Goal: Task Accomplishment & Management: Complete application form

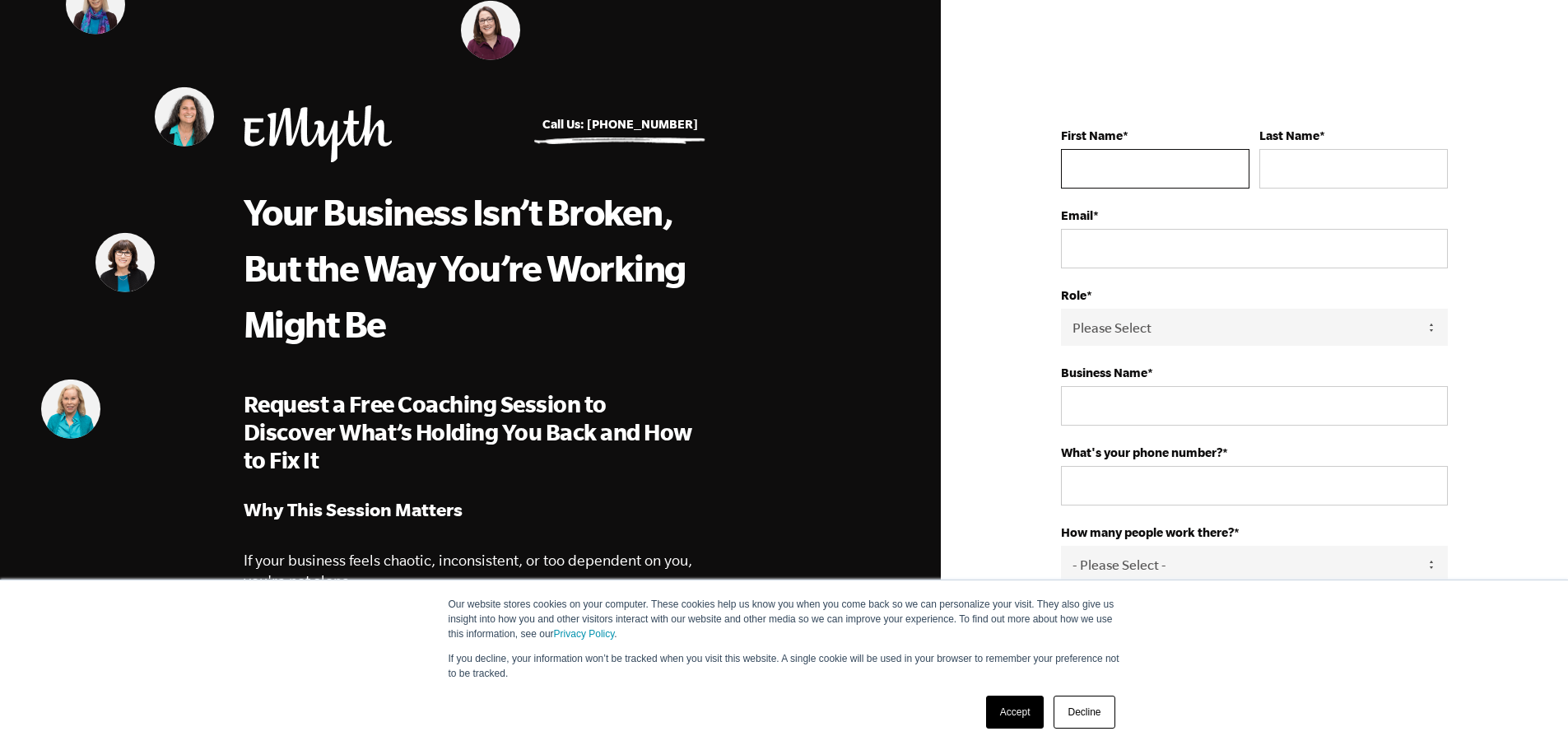
click at [1137, 162] on input "First Name *" at bounding box center [1155, 168] width 189 height 40
type input "[PERSON_NAME]"
type input "[PERSON_NAME][EMAIL_ADDRESS][DOMAIN_NAME]"
type input "The Inn at [PERSON_NAME]"
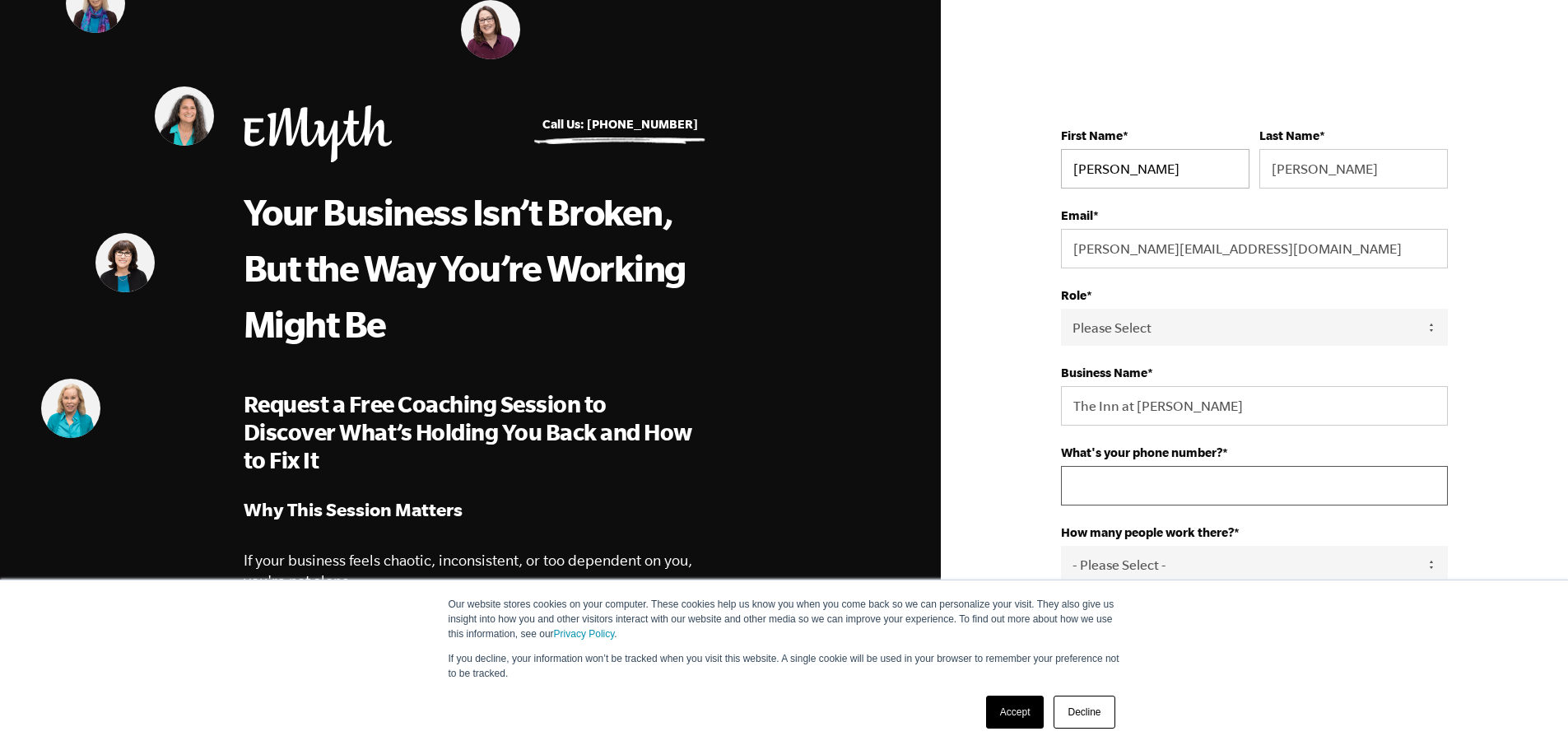
type input "13309889057"
select select "[GEOGRAPHIC_DATA]"
click at [1220, 321] on select "Please Select Owner Partner / Co-Owner Executive Employee / Other" at bounding box center [1254, 327] width 386 height 37
select select "Partner / Co-Owner"
click at [1061, 309] on select "Please Select Owner Partner / Co-Owner Executive Employee / Other" at bounding box center [1254, 327] width 386 height 37
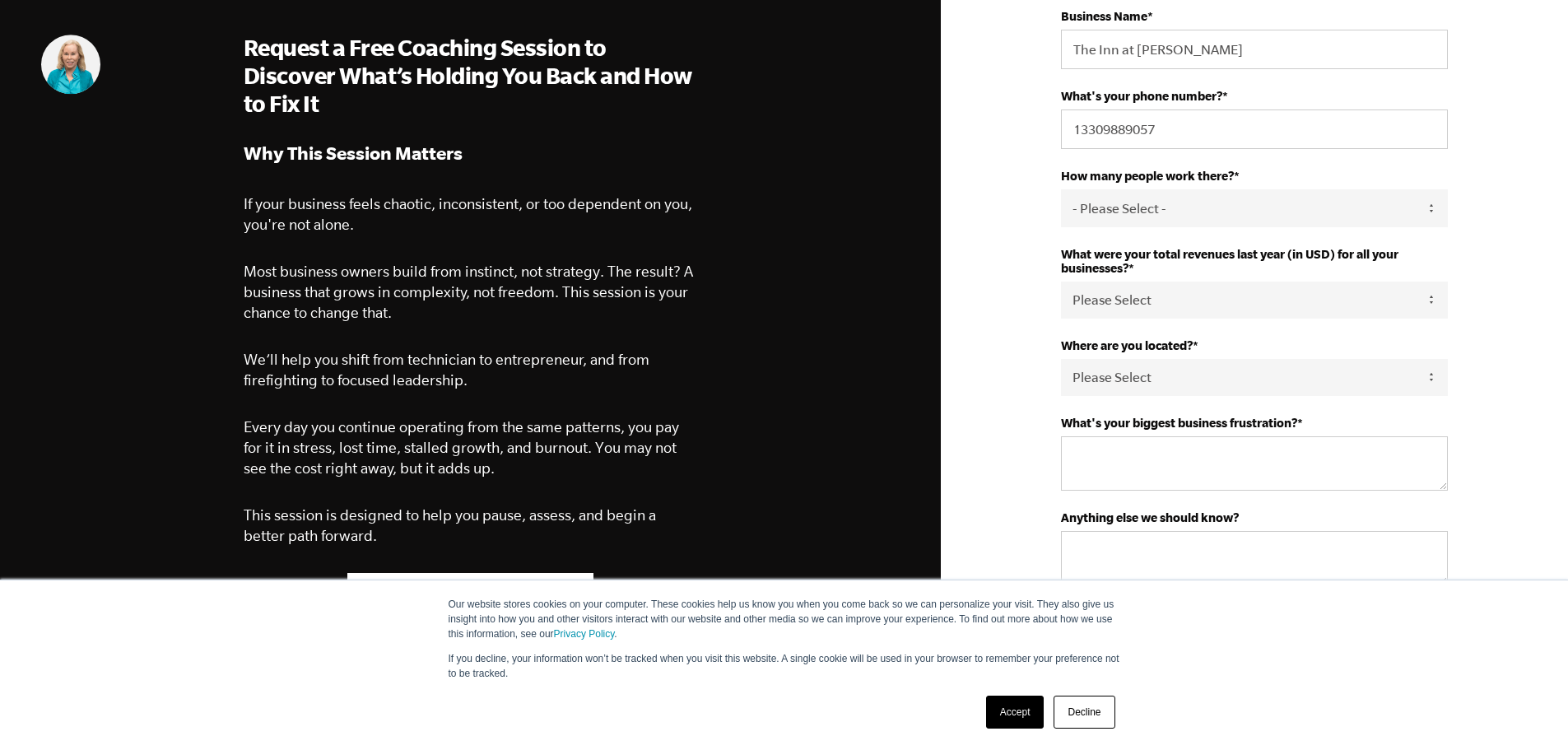
scroll to position [411, 0]
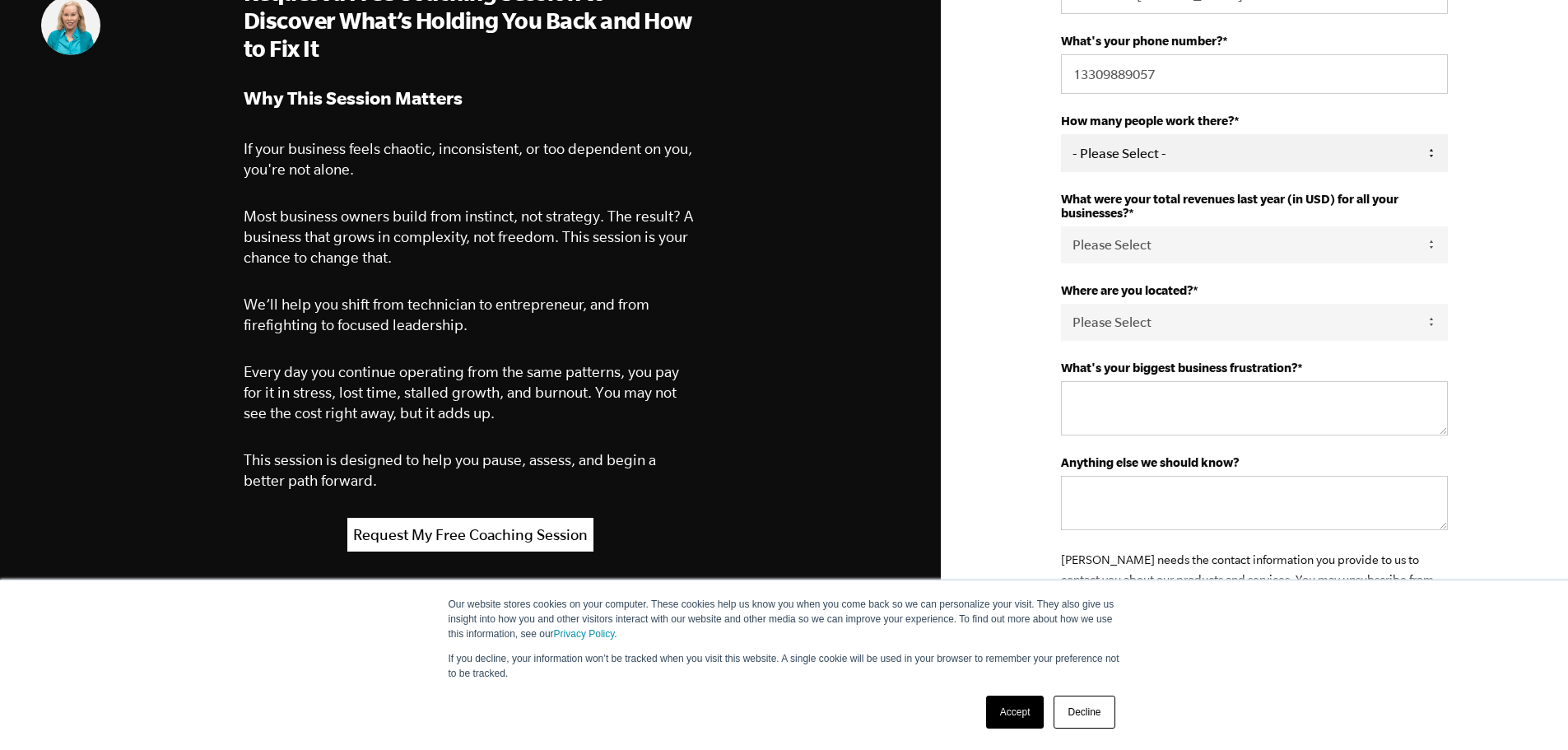
click at [1284, 157] on select "- Please Select - 50+ [PHONE_NUMBER] 10-19 4-9 1-3 0" at bounding box center [1254, 152] width 386 height 37
select select "1-3"
click at [1061, 134] on select "- Please Select - 50+ [PHONE_NUMBER] 10-19 4-9 1-3 0" at bounding box center [1254, 152] width 386 height 37
click at [1242, 239] on select "Please Select 0-75K 76-150K 151-275K 276-500K 501-750K 751-1M 1-2.5M 2.5-5M 5-1…" at bounding box center [1254, 245] width 386 height 37
select select "76-150K"
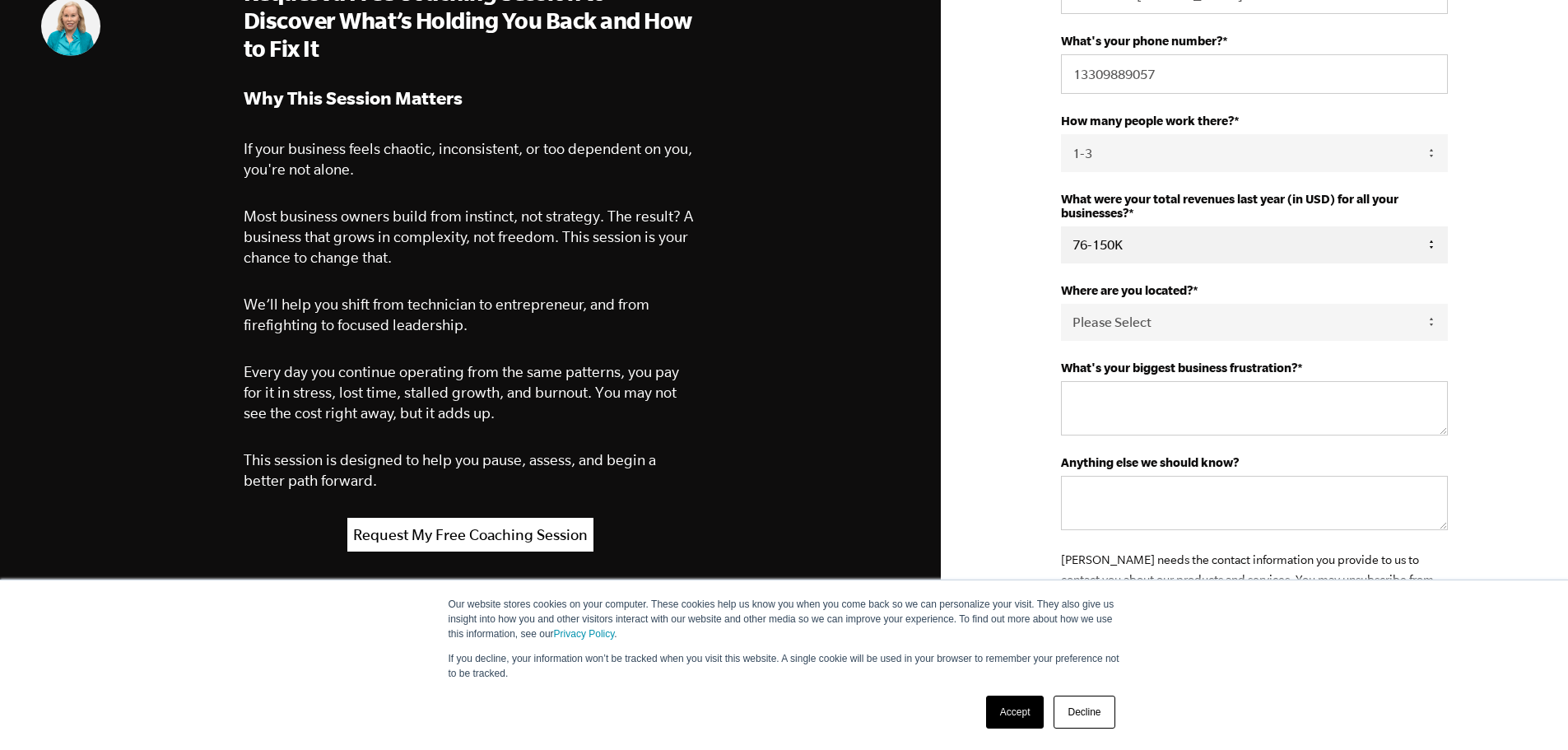
click at [1061, 226] on select "Please Select 0-75K 76-150K 151-275K 276-500K 501-750K 751-1M 1-2.5M 2.5-5M 5-1…" at bounding box center [1254, 245] width 386 height 37
click at [1235, 391] on textarea "What's your biggest business frustration? *" at bounding box center [1254, 408] width 386 height 54
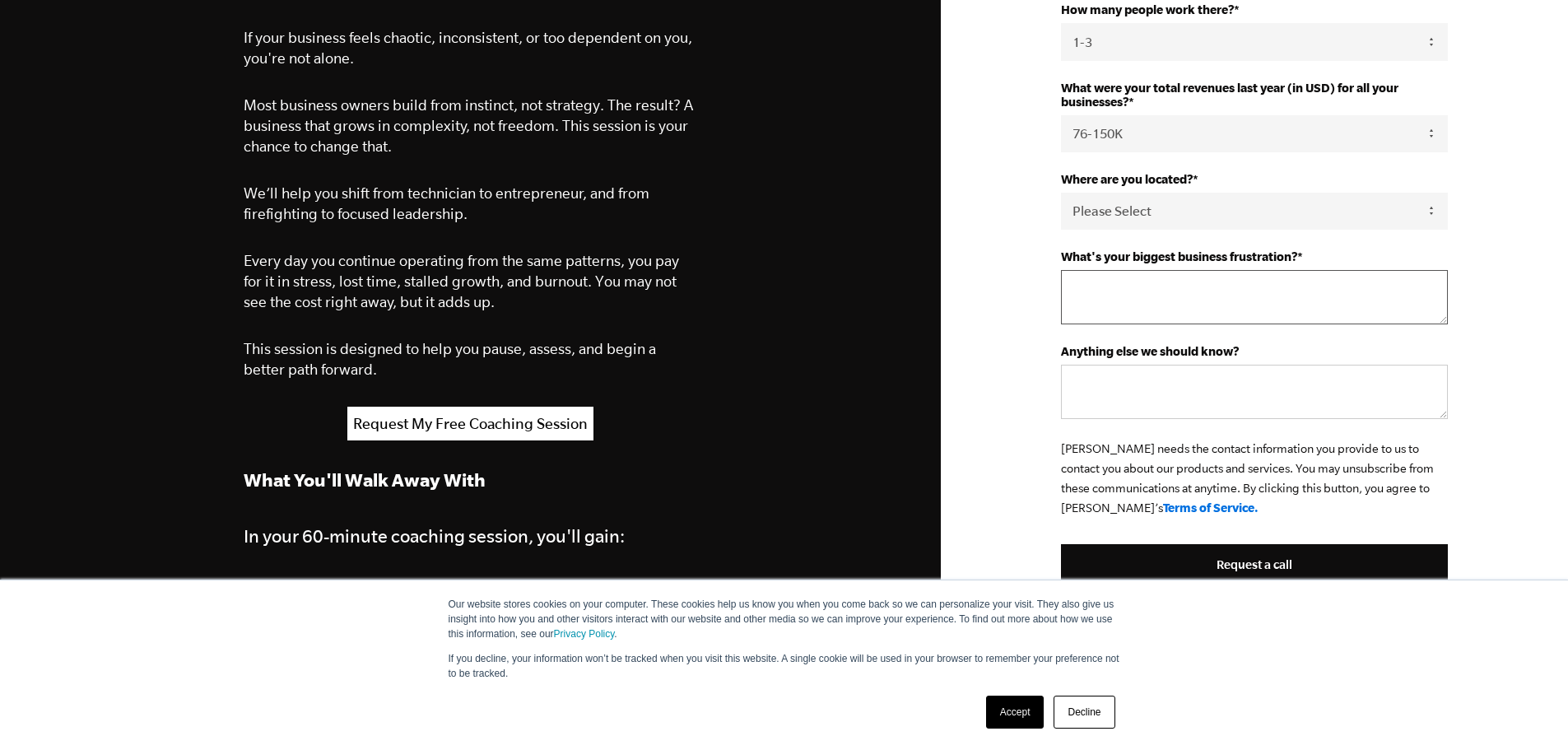
scroll to position [494, 0]
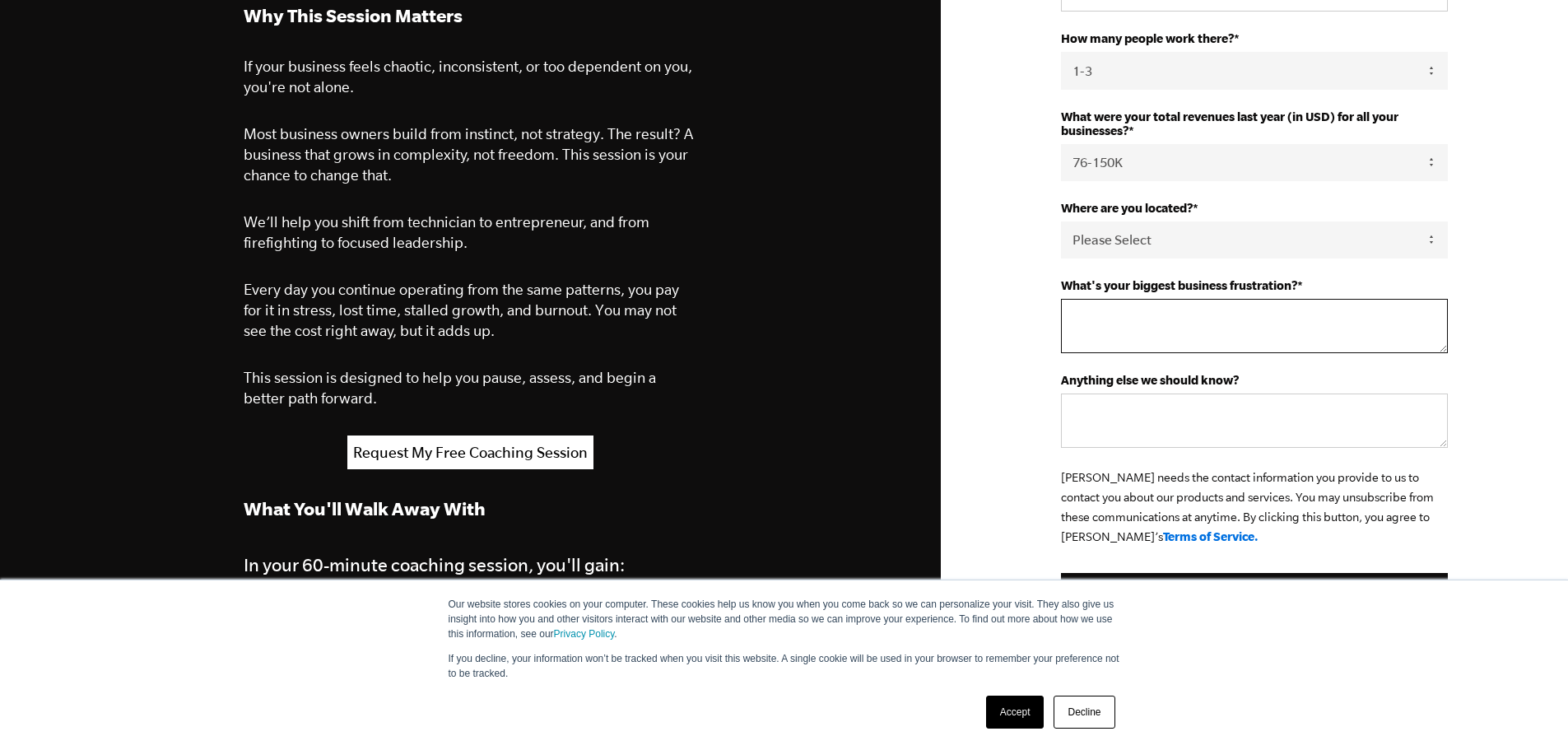
click at [1170, 314] on textarea "What's your biggest business frustration? *" at bounding box center [1254, 325] width 386 height 54
type textarea "I"
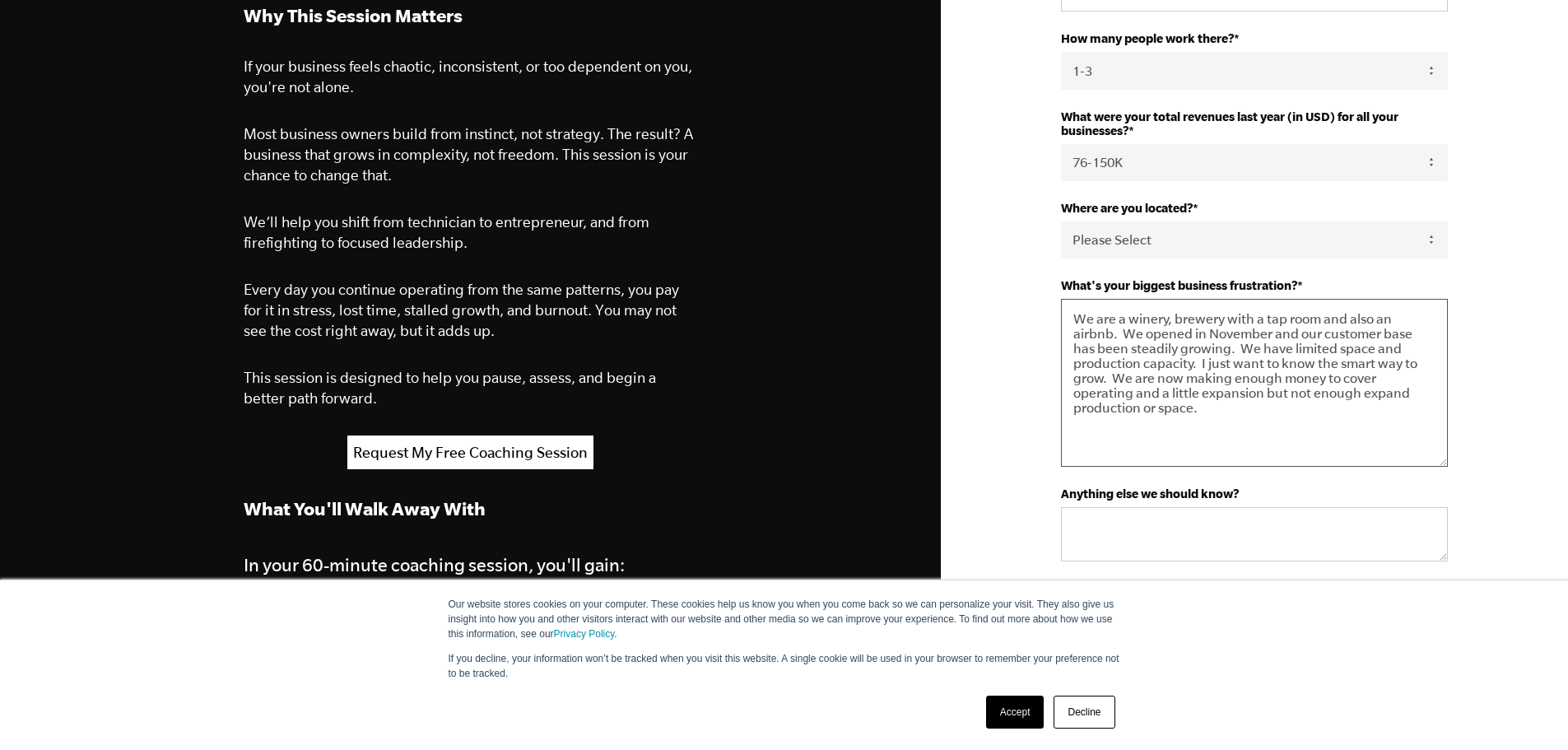
scroll to position [0, 0]
drag, startPoint x: 1439, startPoint y: 350, endPoint x: 1476, endPoint y: 464, distance: 119.9
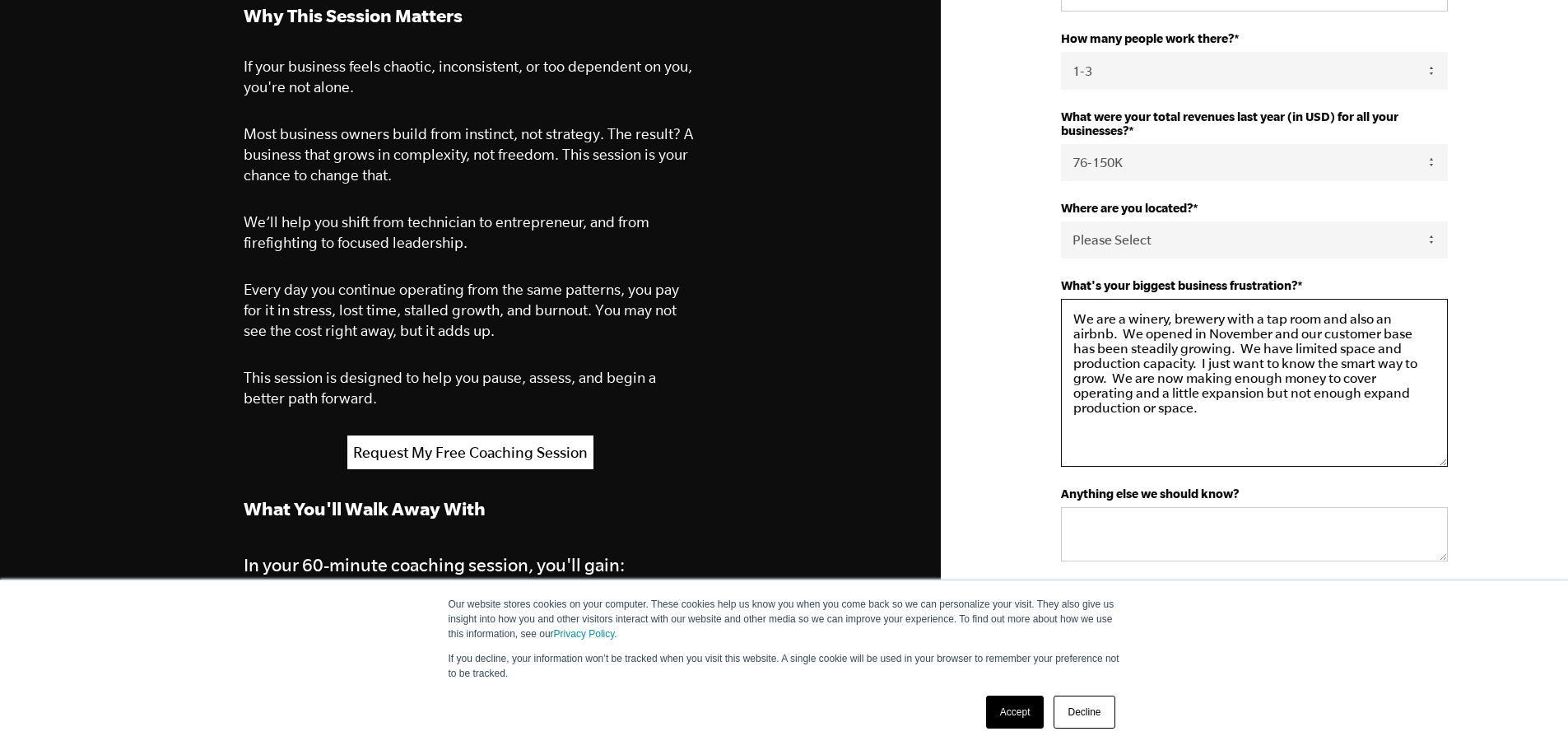
drag, startPoint x: 1354, startPoint y: 382, endPoint x: 1397, endPoint y: 395, distance: 44.9
click at [1397, 395] on textarea "We are a winery, brewery with a tap room and also an airbnb. We opened in Novem…" at bounding box center [1254, 382] width 386 height 168
drag, startPoint x: 1387, startPoint y: 366, endPoint x: 1408, endPoint y: 393, distance: 34.2
click at [1408, 393] on textarea "We are a winery, brewery with a tap room and also an airbnb. We opened in Novem…" at bounding box center [1254, 382] width 386 height 168
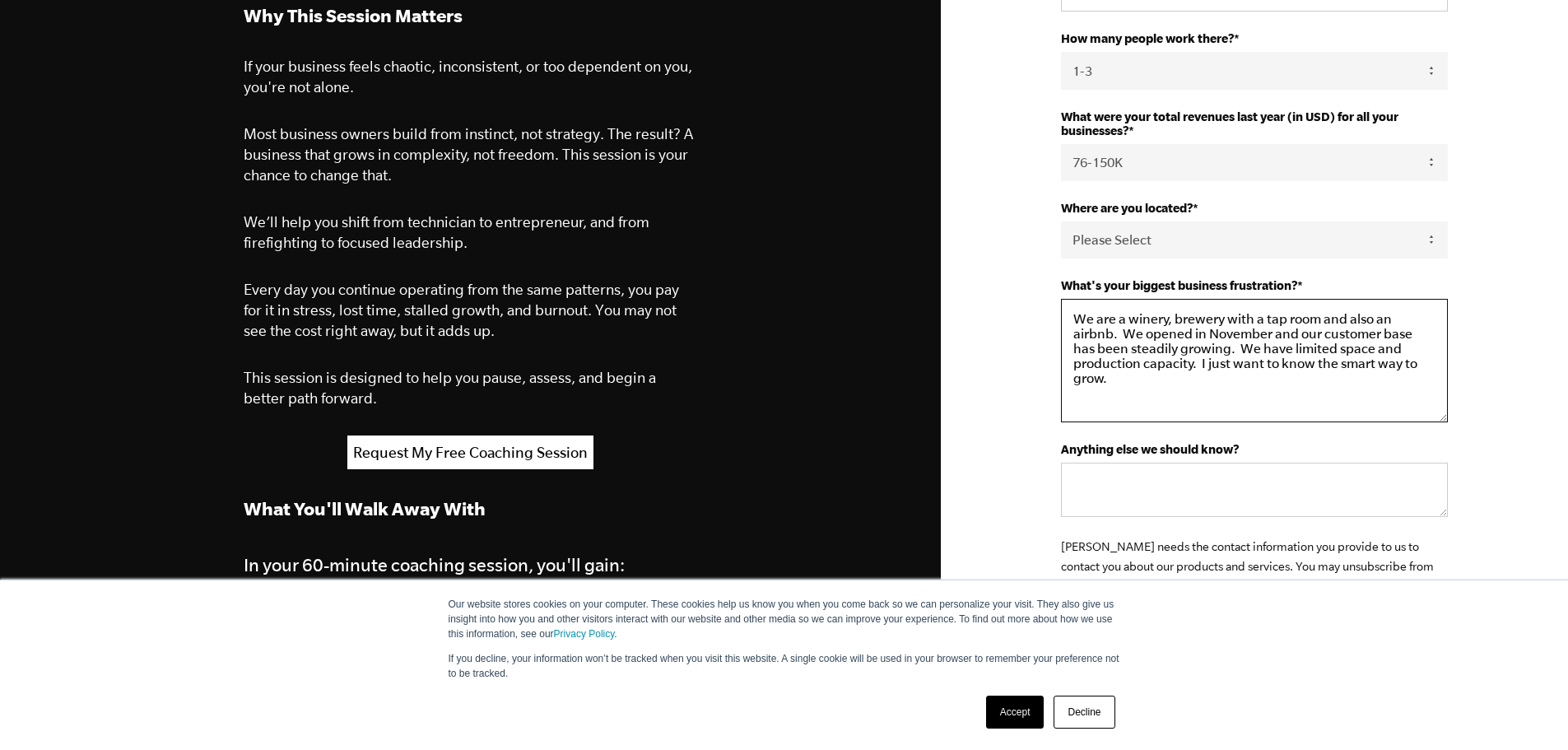
drag, startPoint x: 1443, startPoint y: 464, endPoint x: 1440, endPoint y: 419, distance: 45.1
click at [1440, 419] on textarea "We are a winery, brewery with a tap room and also an airbnb. We opened in Novem…" at bounding box center [1254, 360] width 386 height 123
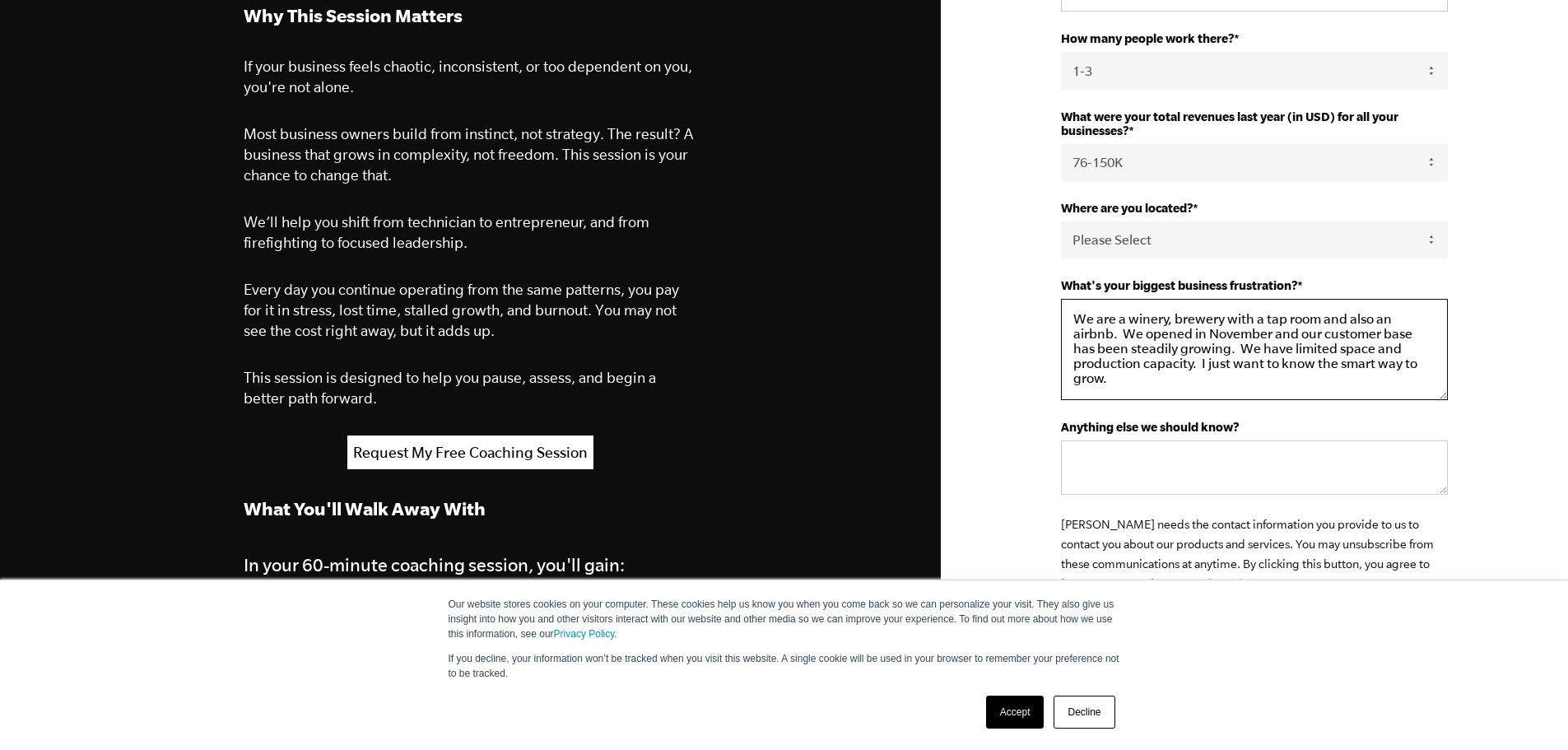
drag, startPoint x: 1440, startPoint y: 409, endPoint x: 1440, endPoint y: 387, distance: 22.0
click at [1440, 387] on textarea "We are a winery, brewery with a tap room and also an airbnb. We opened in Novem…" at bounding box center [1254, 349] width 386 height 101
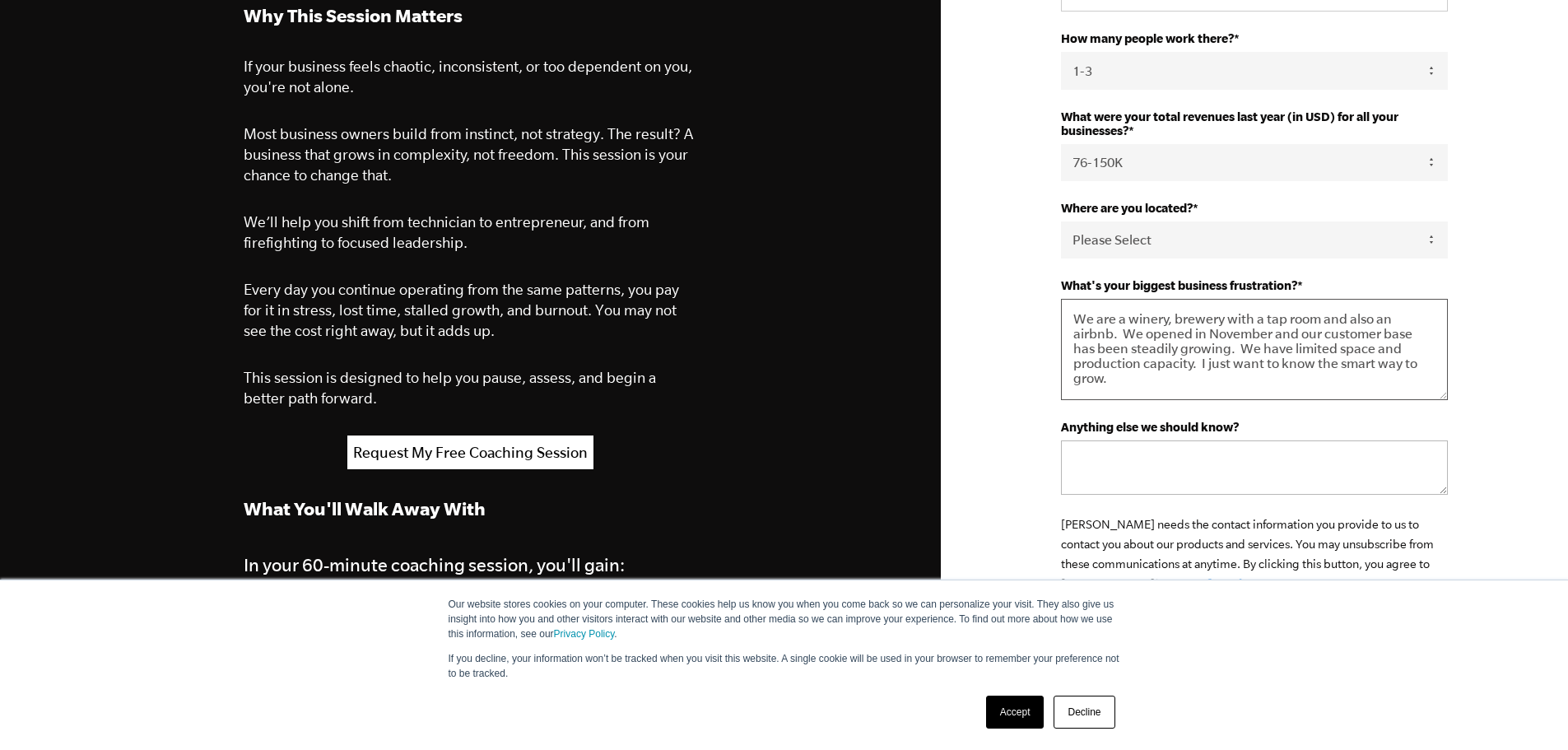
type textarea "We are a winery, brewery with a tap room and also an airbnb. We opened in Novem…"
click at [1383, 474] on textarea "Anything else we should know?" at bounding box center [1254, 467] width 386 height 54
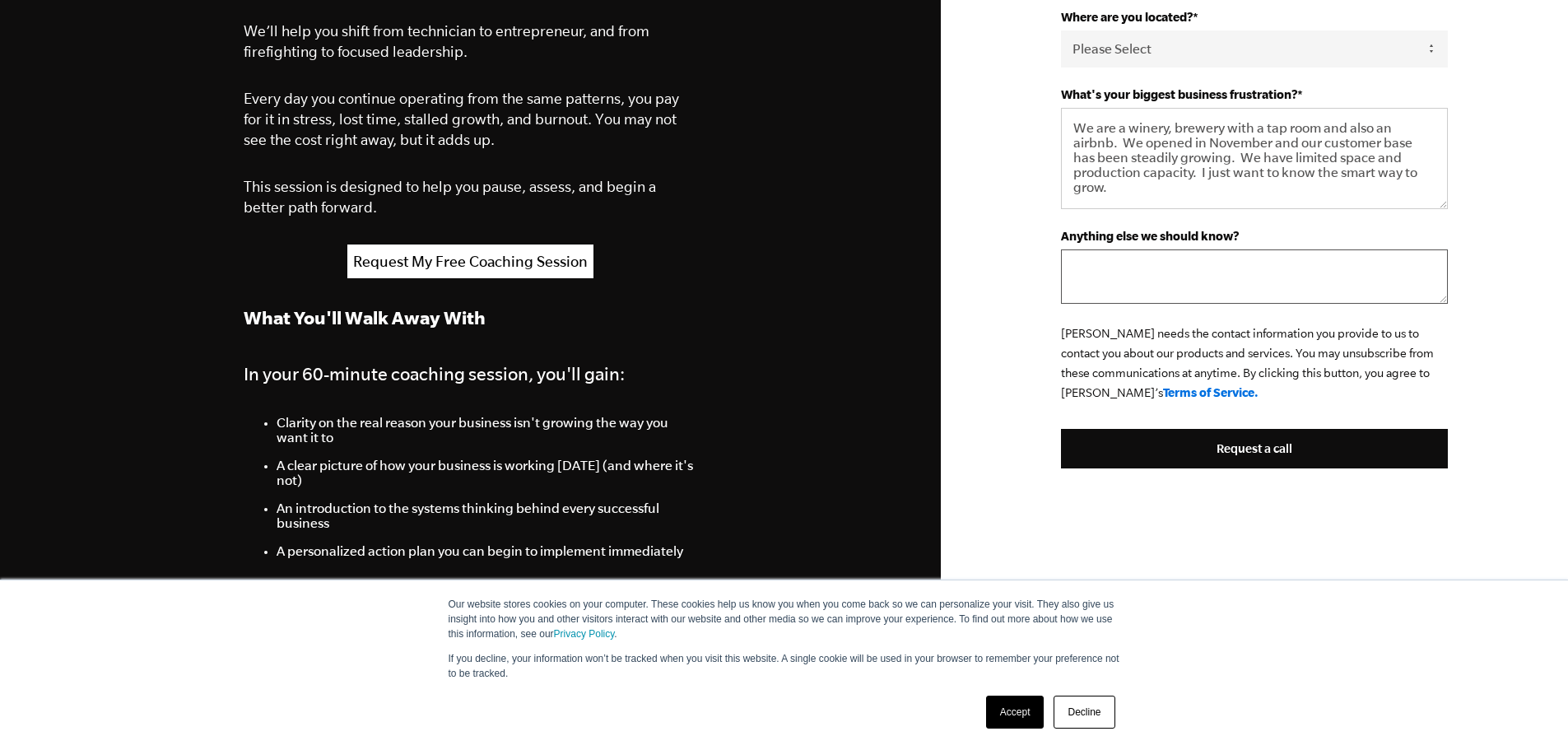
scroll to position [741, 0]
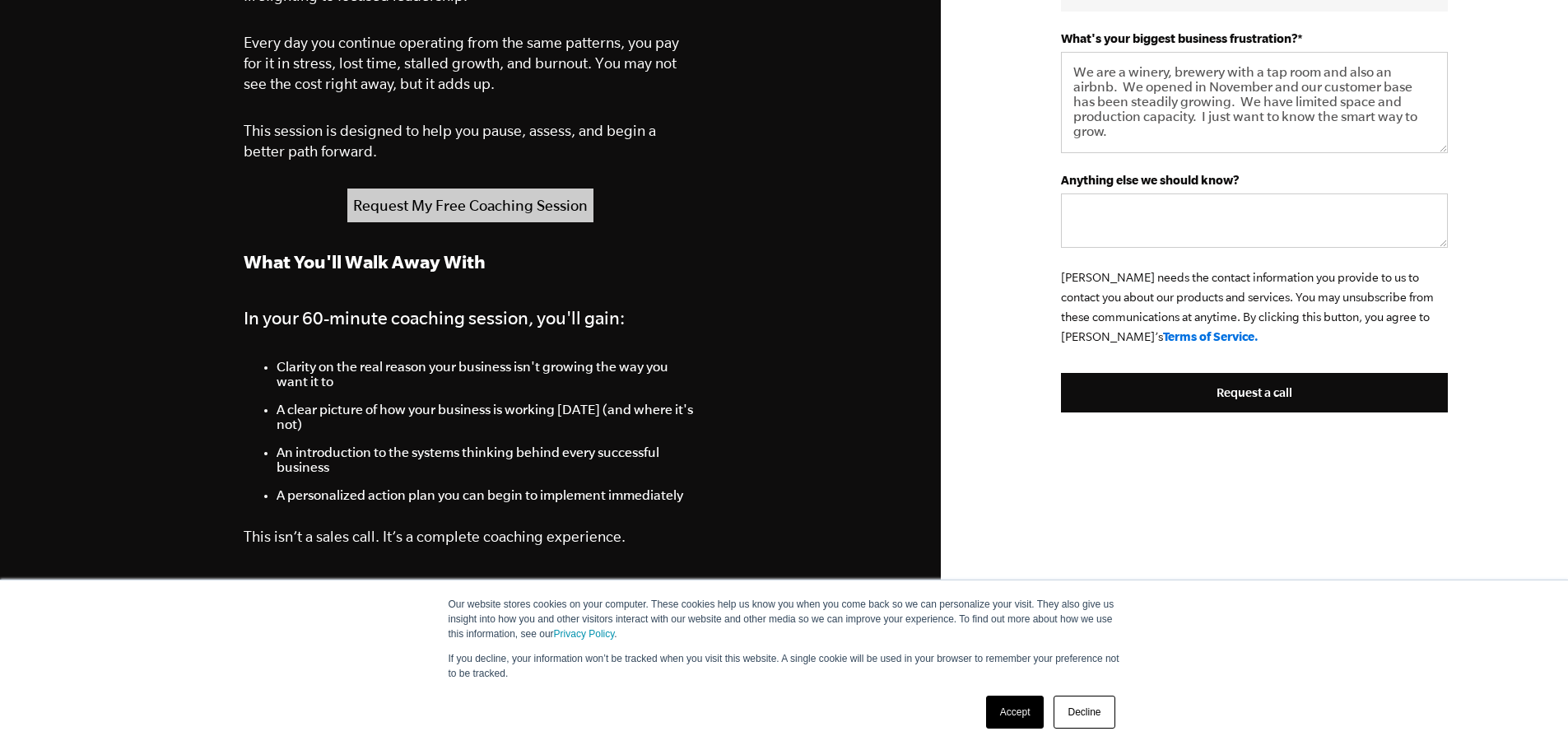
click at [513, 208] on link "Request My Free Coaching Session" at bounding box center [471, 206] width 246 height 34
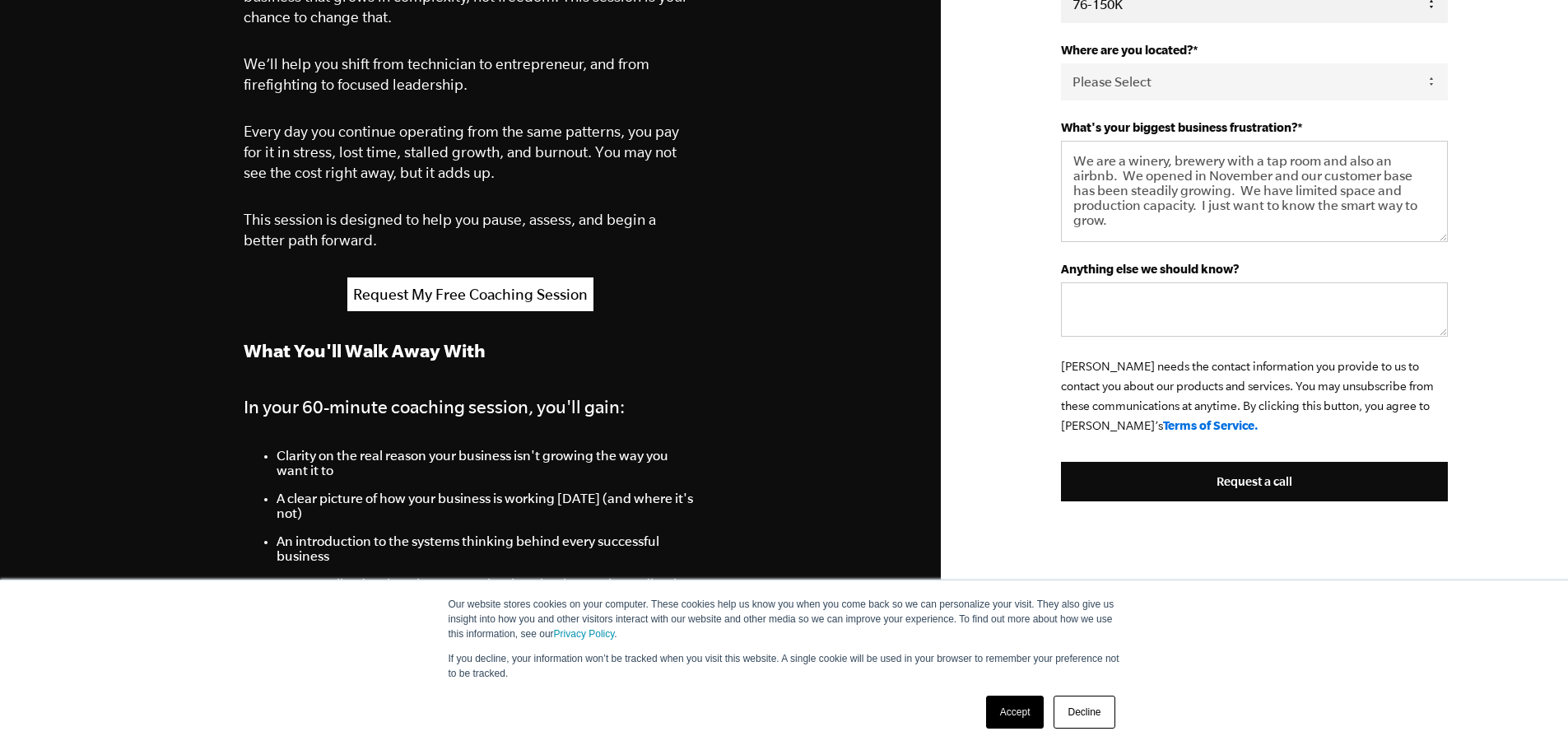
scroll to position [659, 0]
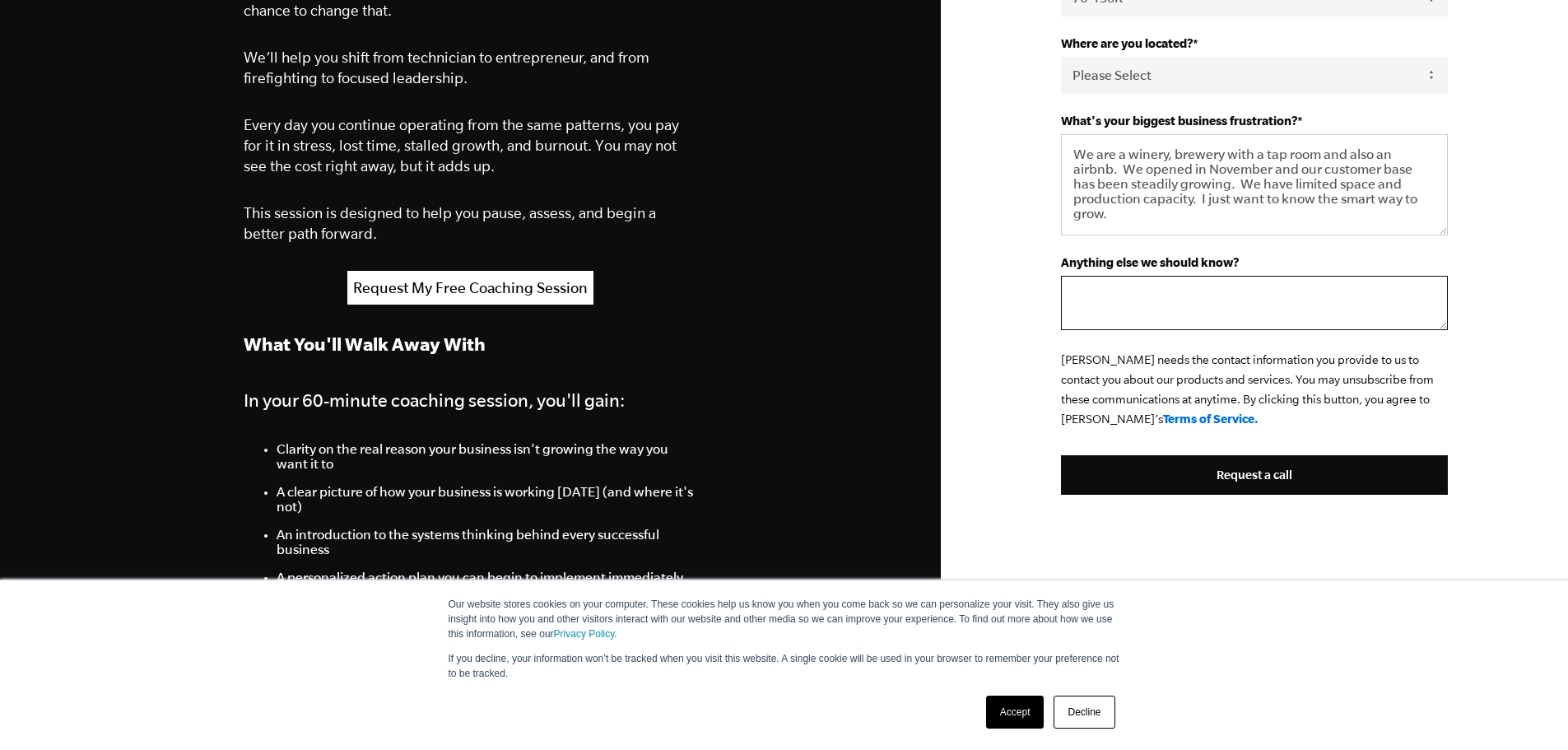
click at [1284, 301] on textarea "Anything else we should know?" at bounding box center [1254, 302] width 386 height 54
type textarea "W"
type textarea "My wife and I are the only owners. We make everything we sell."
click at [1021, 709] on link "Accept" at bounding box center [1015, 712] width 59 height 33
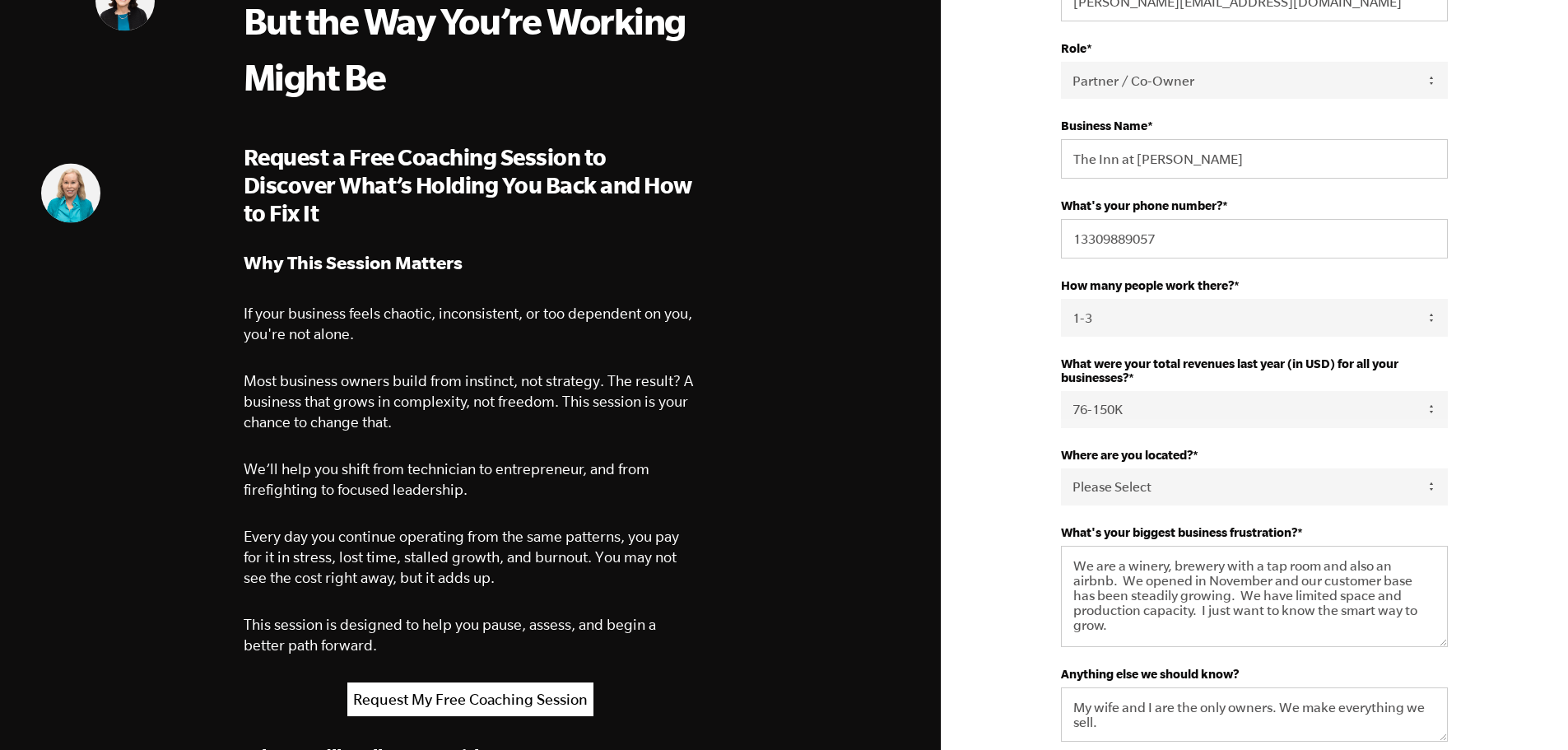
scroll to position [0, 0]
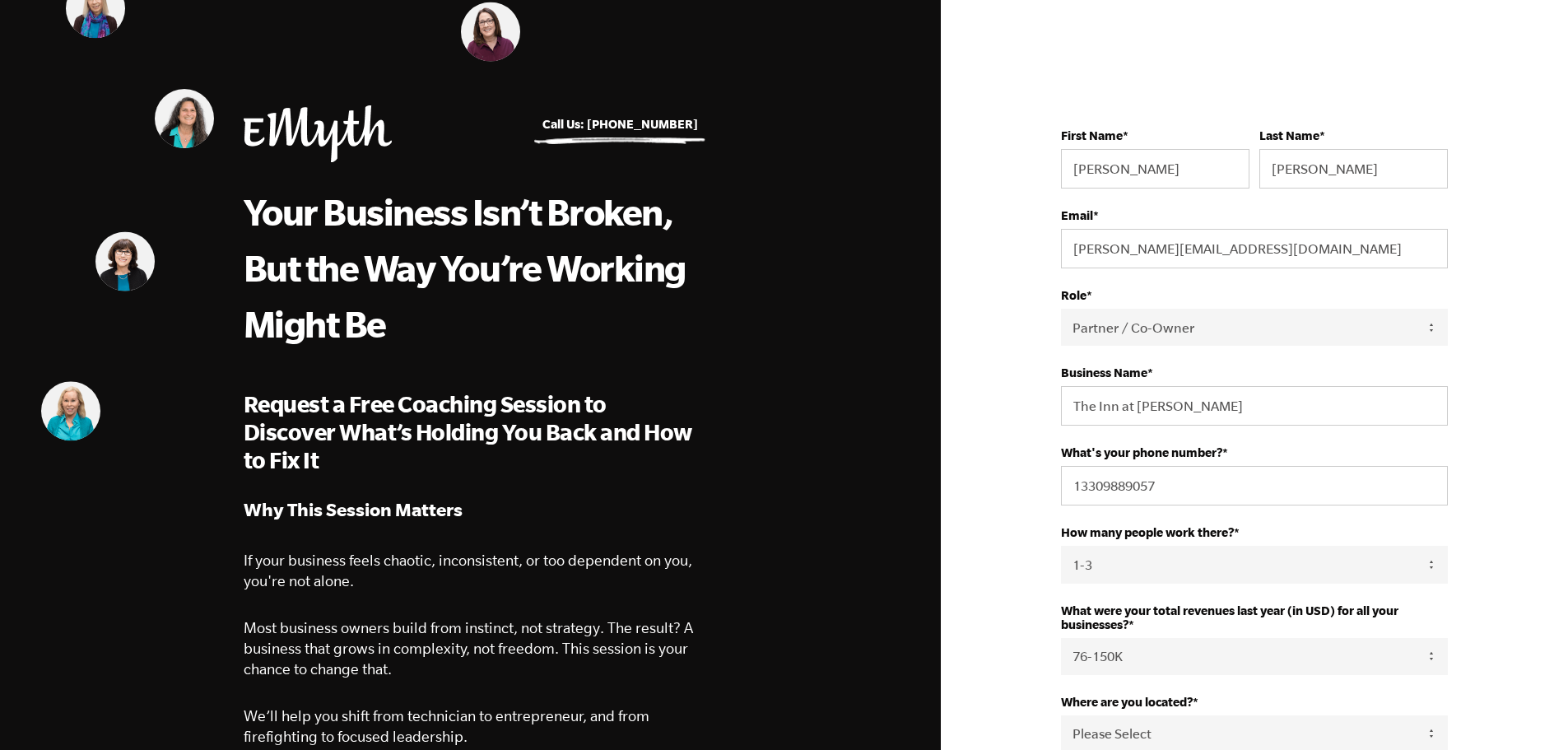
scroll to position [741, 0]
